Goal: Task Accomplishment & Management: Manage account settings

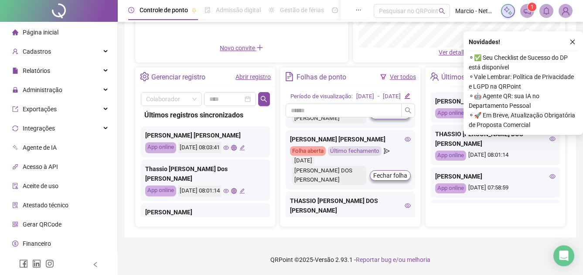
scroll to position [87, 0]
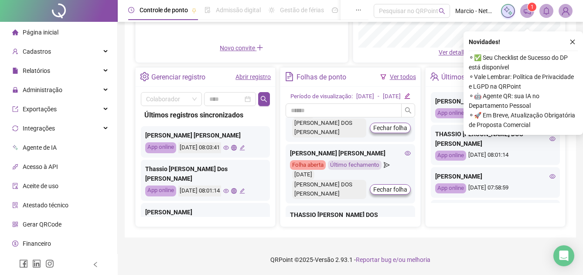
click at [404, 152] on icon "eye" at bounding box center [407, 153] width 6 height 6
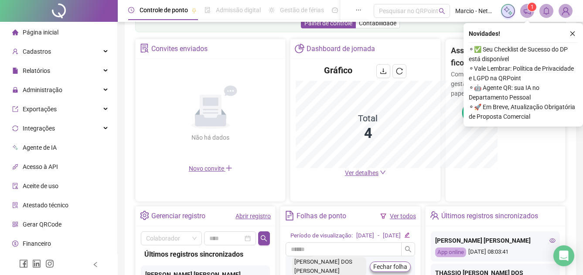
scroll to position [282, 0]
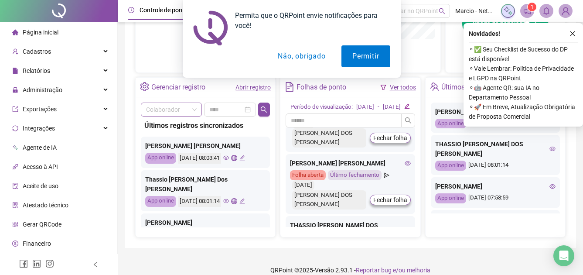
click at [196, 112] on span at bounding box center [171, 109] width 51 height 13
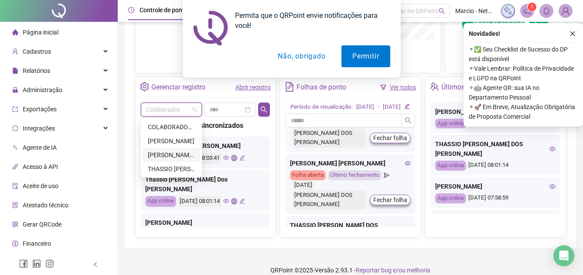
click at [172, 151] on div "[PERSON_NAME] [PERSON_NAME]" at bounding box center [171, 155] width 47 height 10
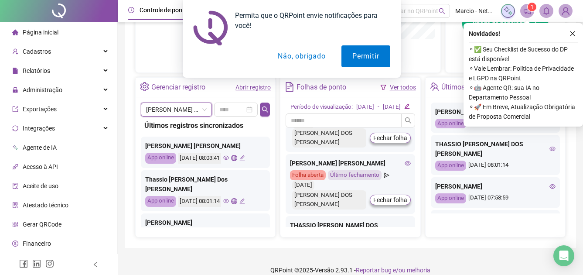
click at [259, 89] on link "Abrir registro" at bounding box center [252, 87] width 35 height 7
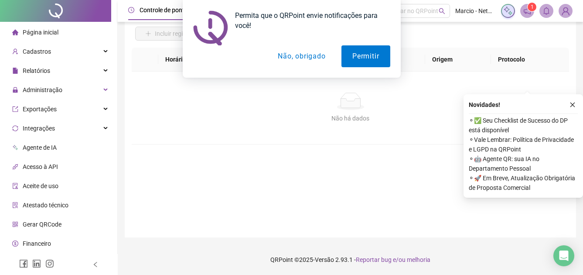
scroll to position [63, 0]
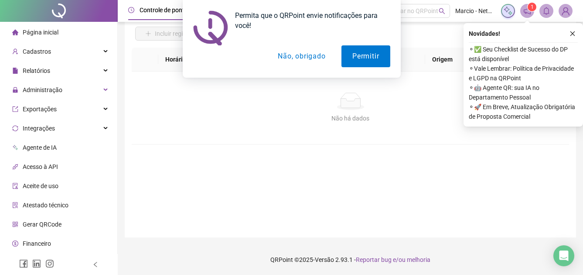
click at [307, 57] on button "Não, obrigado" at bounding box center [301, 56] width 69 height 22
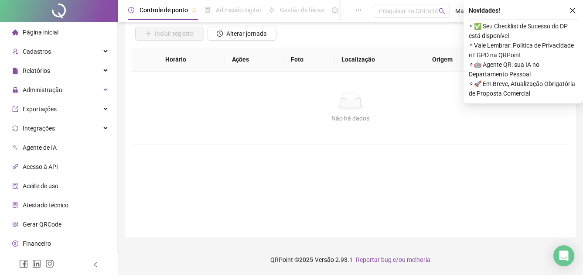
scroll to position [0, 0]
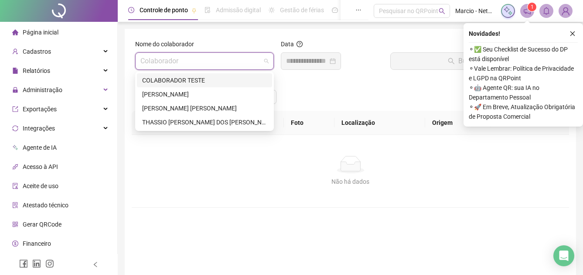
click at [198, 64] on input "search" at bounding box center [200, 61] width 120 height 17
click at [198, 109] on div "[PERSON_NAME] [PERSON_NAME]" at bounding box center [204, 108] width 125 height 10
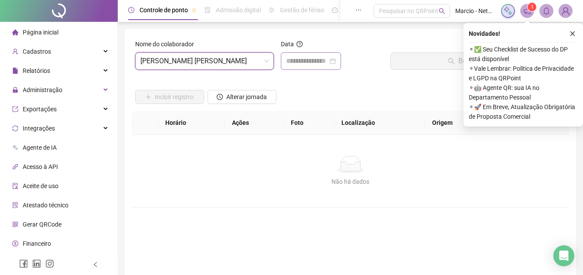
click at [336, 63] on div at bounding box center [311, 61] width 50 height 10
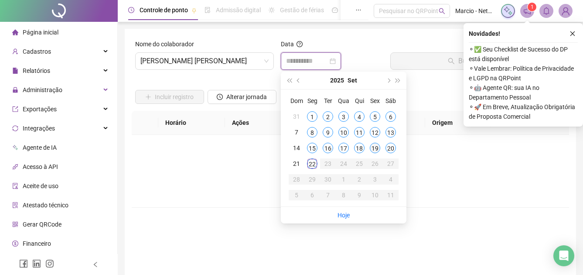
type input "**********"
click at [374, 146] on div "19" at bounding box center [375, 148] width 10 height 10
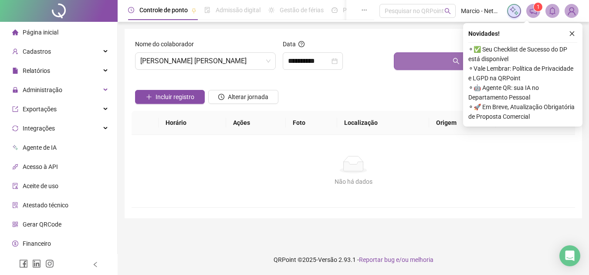
click at [428, 68] on button "Buscar registros" at bounding box center [483, 60] width 178 height 17
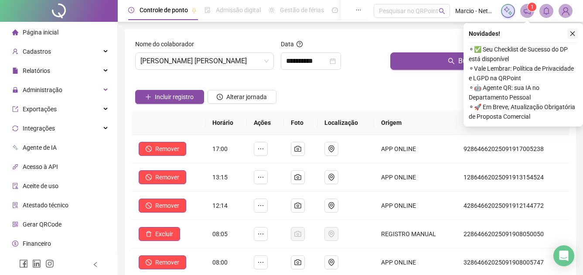
click at [574, 32] on icon "close" at bounding box center [572, 34] width 6 height 6
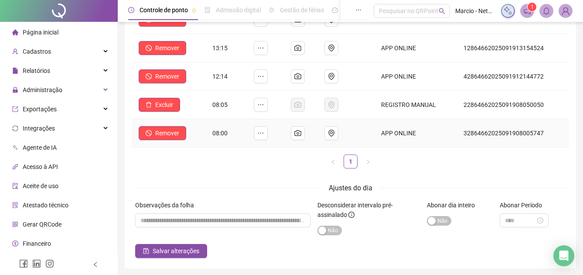
scroll to position [160, 0]
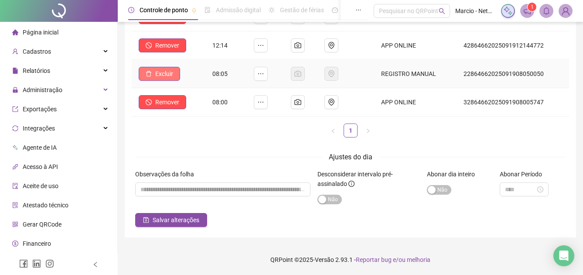
click at [170, 72] on span "Excluir" at bounding box center [164, 74] width 18 height 10
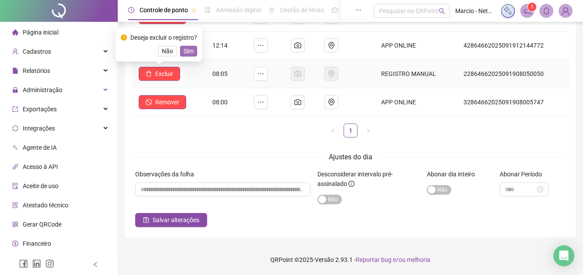
click at [185, 48] on span "Sim" at bounding box center [188, 51] width 10 height 10
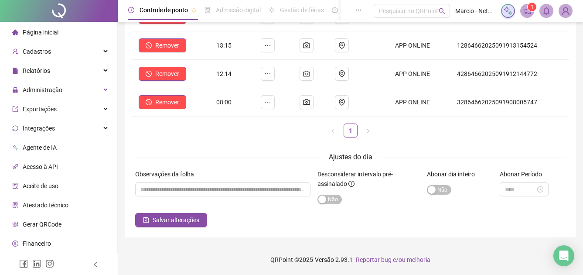
scroll to position [132, 0]
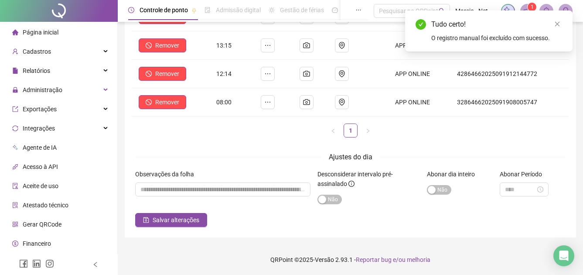
click at [63, 30] on li "Página inicial" at bounding box center [59, 32] width 114 height 17
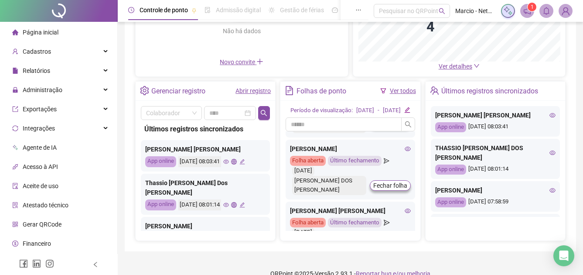
scroll to position [87, 0]
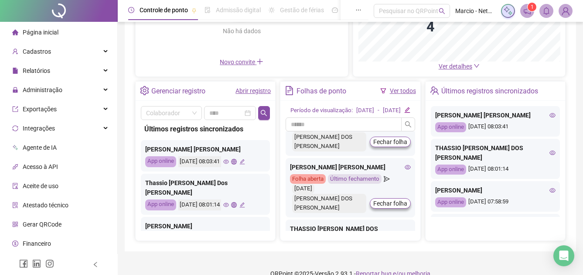
click at [404, 169] on icon "eye" at bounding box center [407, 166] width 6 height 4
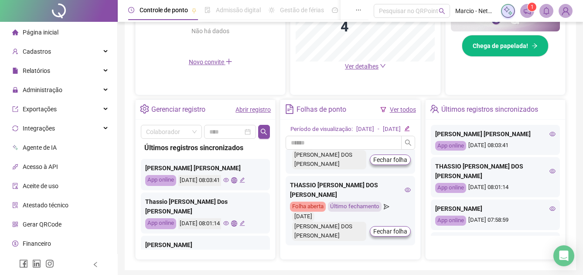
scroll to position [149, 0]
